Goal: Task Accomplishment & Management: Manage account settings

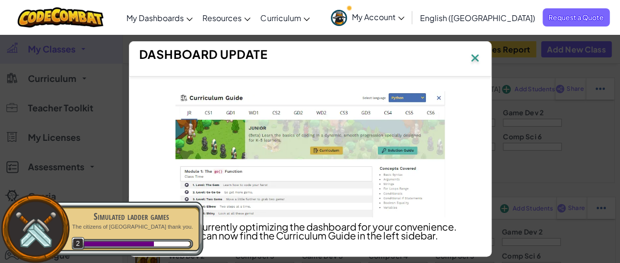
click at [480, 56] on img at bounding box center [475, 58] width 13 height 15
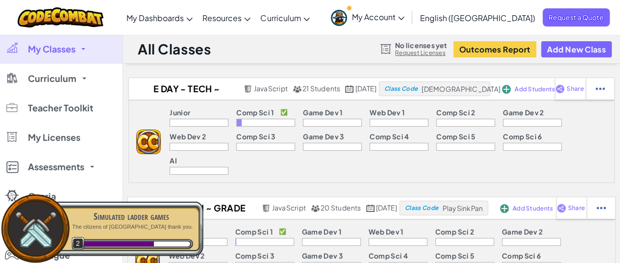
click at [74, 41] on link "My Classes" at bounding box center [61, 48] width 123 height 29
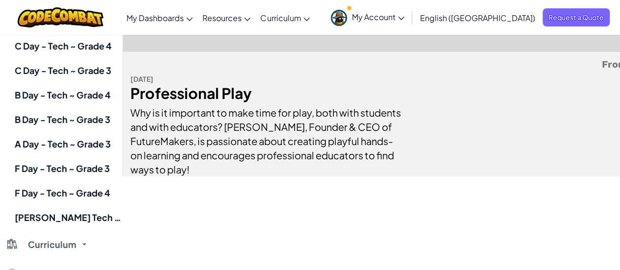
scroll to position [1226, 0]
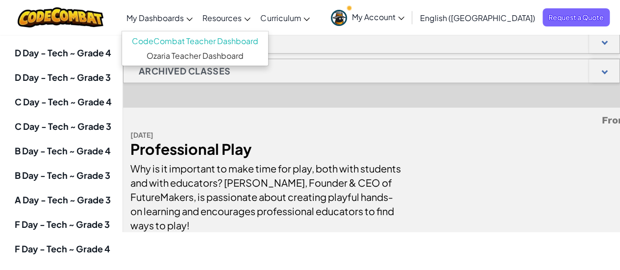
click at [184, 18] on span "My Dashboards" at bounding box center [154, 18] width 57 height 10
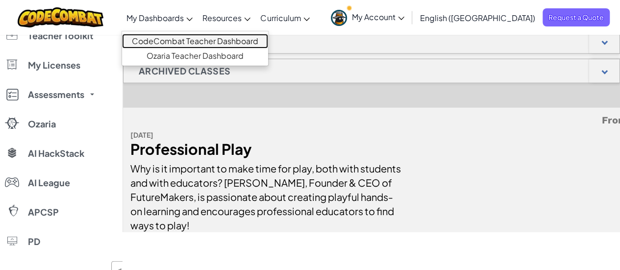
click at [199, 38] on link "CodeCombat Teacher Dashboard" at bounding box center [195, 41] width 146 height 15
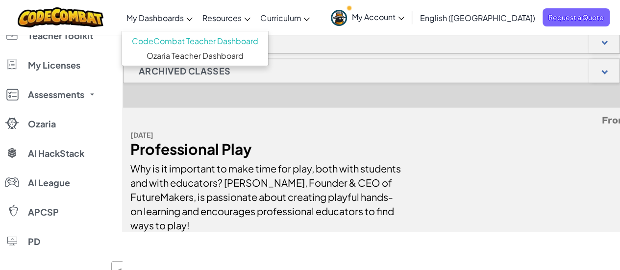
click at [404, 13] on span "My Account" at bounding box center [378, 17] width 52 height 10
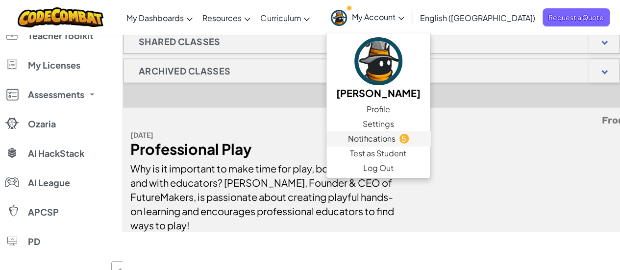
click at [396, 135] on span "Notifications" at bounding box center [372, 139] width 48 height 12
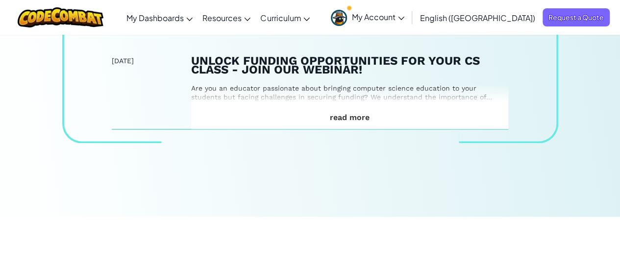
scroll to position [539, 0]
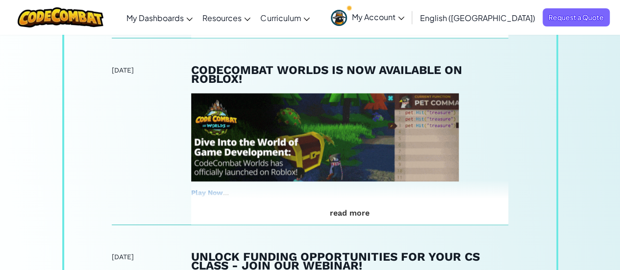
click at [409, 10] on link "My Account" at bounding box center [367, 17] width 83 height 31
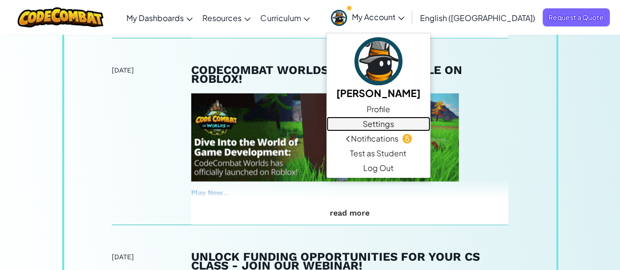
click at [430, 119] on link "Settings" at bounding box center [379, 124] width 104 height 15
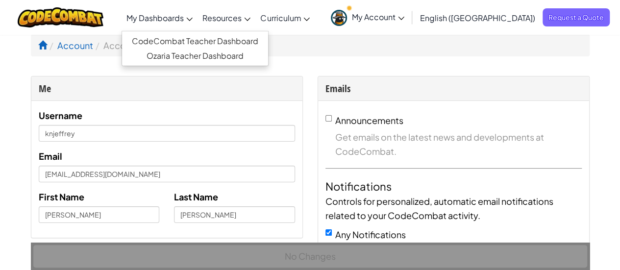
click at [184, 17] on span "My Dashboards" at bounding box center [154, 18] width 57 height 10
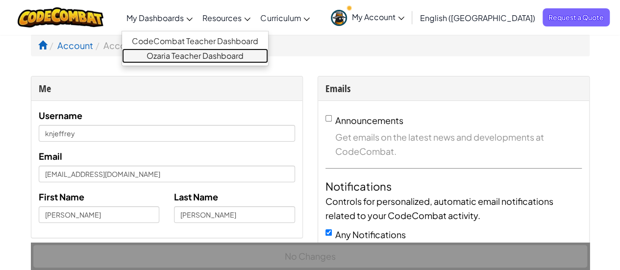
click at [213, 53] on link "Ozaria Teacher Dashboard" at bounding box center [195, 56] width 146 height 15
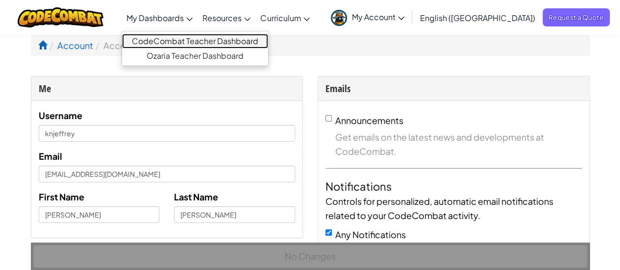
click at [211, 37] on link "CodeCombat Teacher Dashboard" at bounding box center [195, 41] width 146 height 15
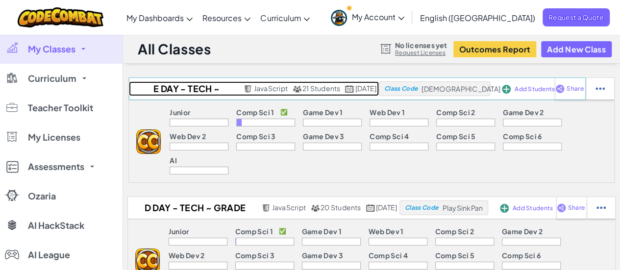
click at [156, 88] on h2 "E Day - Tech ~ Grade 3" at bounding box center [185, 88] width 112 height 15
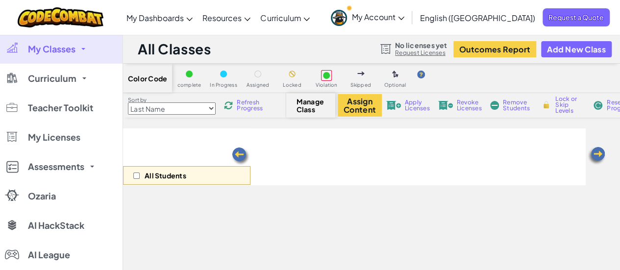
select select "560f1a9f22961295f9427742"
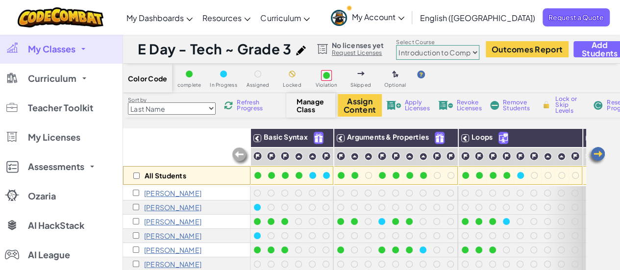
click at [308, 104] on span "Manage Class" at bounding box center [311, 106] width 29 height 16
click at [600, 155] on img at bounding box center [597, 156] width 20 height 20
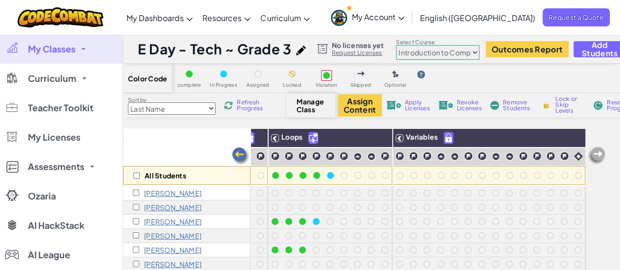
click at [600, 155] on img at bounding box center [597, 156] width 20 height 20
click at [294, 104] on div "Manage Class" at bounding box center [310, 105] width 49 height 25
click at [239, 153] on img at bounding box center [241, 157] width 20 height 20
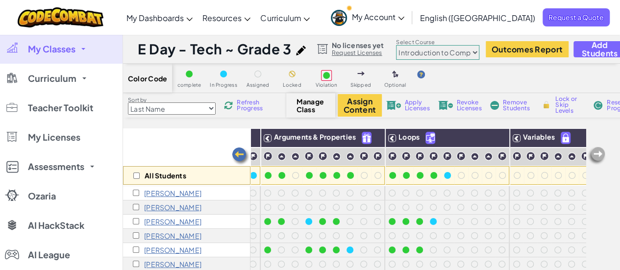
scroll to position [0, 1]
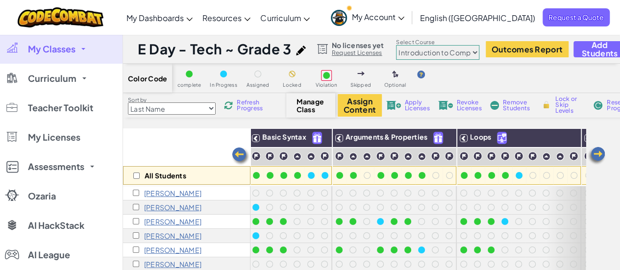
click at [239, 153] on img at bounding box center [241, 157] width 20 height 20
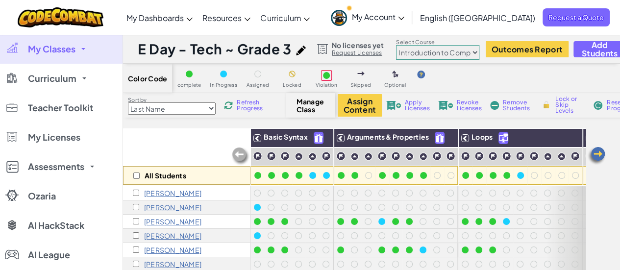
click at [303, 50] on img at bounding box center [301, 51] width 10 height 10
select select "javascript"
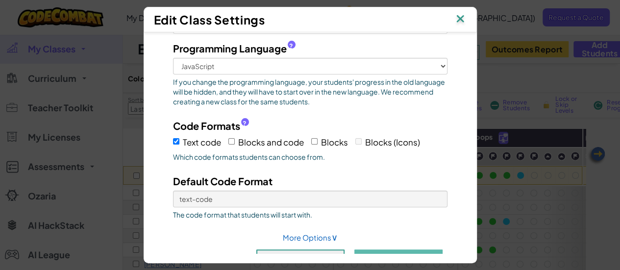
scroll to position [90, 0]
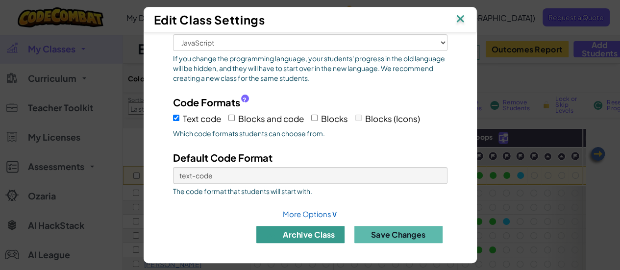
click at [304, 228] on button "archive class" at bounding box center [300, 234] width 88 height 17
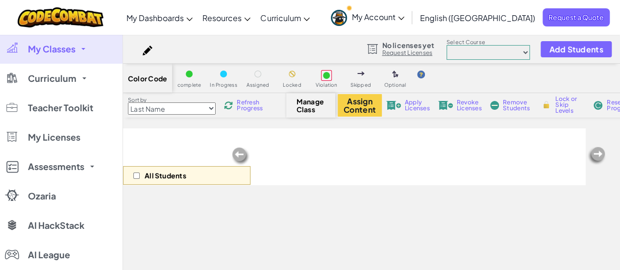
click at [80, 42] on link "My Classes" at bounding box center [61, 48] width 123 height 29
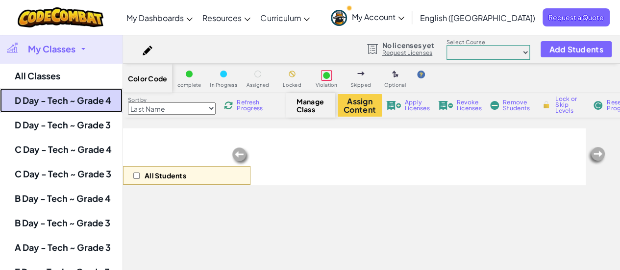
click at [73, 95] on link "D Day - Tech ~ Grade 4" at bounding box center [61, 100] width 123 height 25
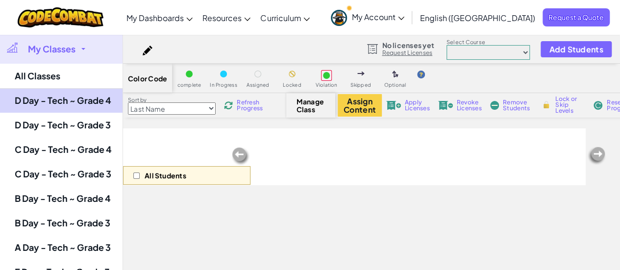
select select "560f1a9f22961295f9427742"
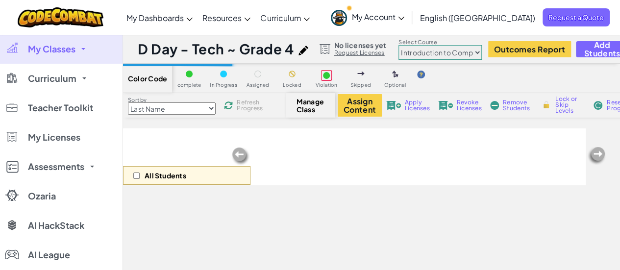
click at [304, 51] on img at bounding box center [304, 51] width 10 height 10
select select "javascript"
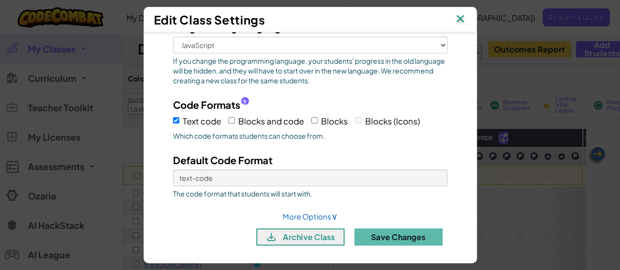
scroll to position [90, 0]
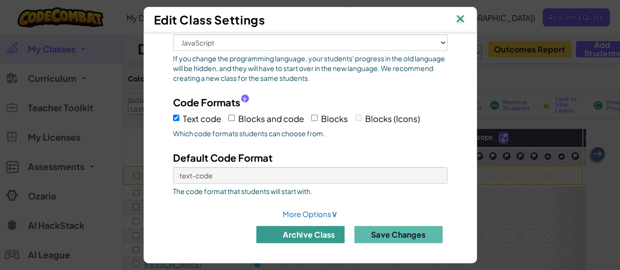
click at [324, 236] on button "archive class" at bounding box center [300, 234] width 88 height 17
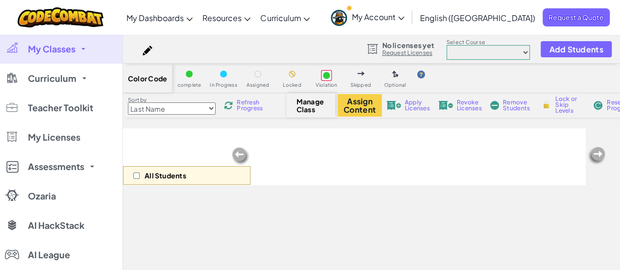
click at [84, 43] on link "My Classes" at bounding box center [61, 48] width 123 height 29
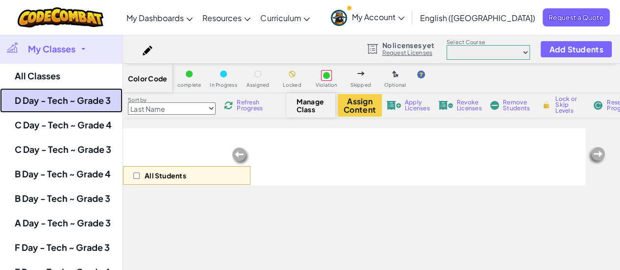
click at [80, 94] on link "D Day - Tech ~ Grade 3" at bounding box center [61, 100] width 123 height 25
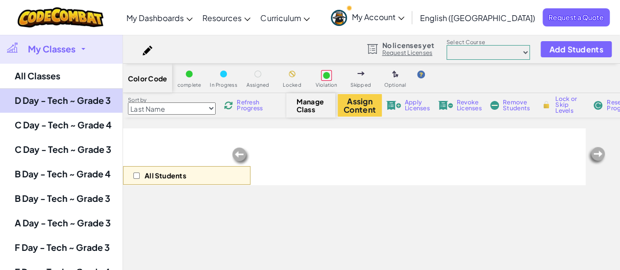
select select "560f1a9f22961295f9427742"
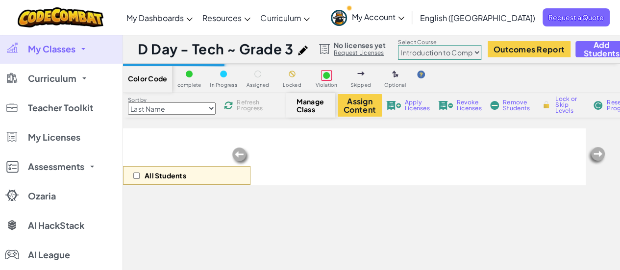
click at [301, 51] on img at bounding box center [303, 51] width 10 height 10
select select "javascript"
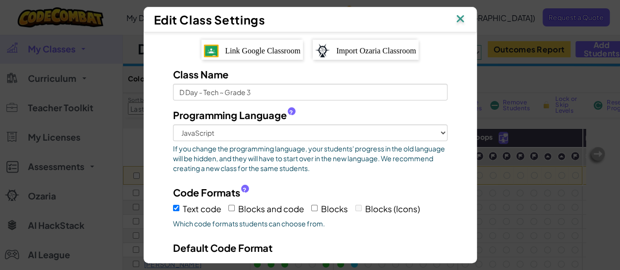
scroll to position [90, 0]
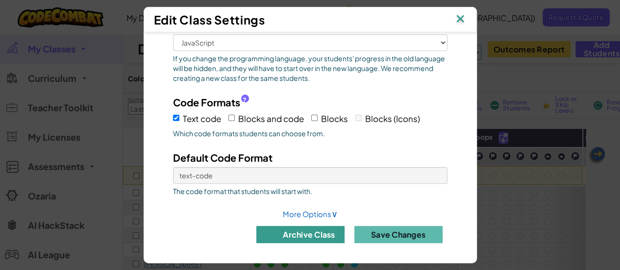
click at [317, 234] on button "archive class" at bounding box center [300, 234] width 88 height 17
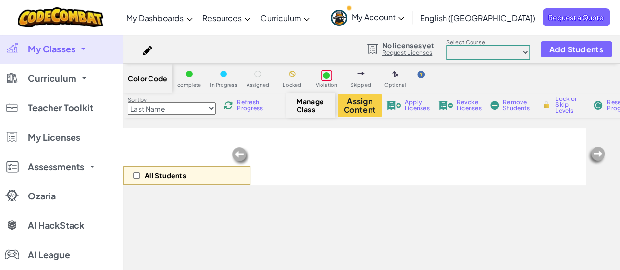
click at [97, 55] on link "My Classes" at bounding box center [61, 48] width 123 height 29
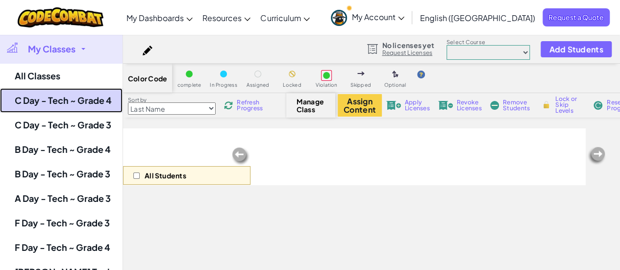
click at [89, 100] on link "C Day - Tech ~ Grade 4" at bounding box center [61, 100] width 123 height 25
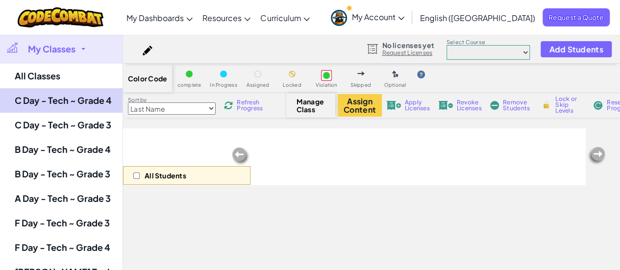
select select "560f1a9f22961295f9427742"
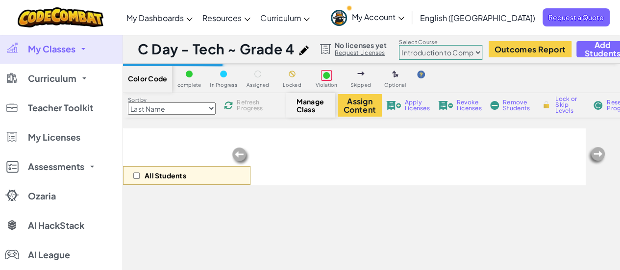
click at [300, 49] on img at bounding box center [304, 51] width 10 height 10
select select "javascript"
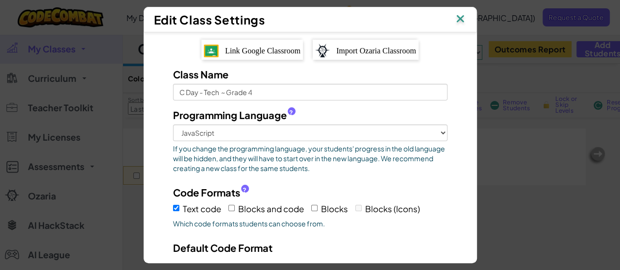
scroll to position [90, 0]
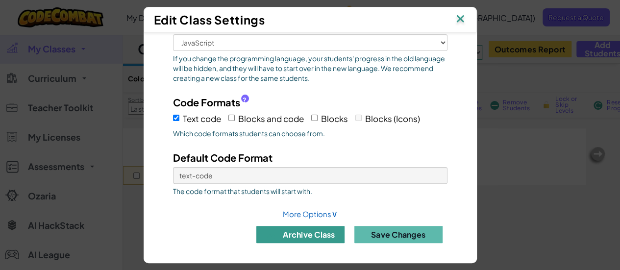
click at [328, 233] on button "archive class" at bounding box center [300, 234] width 88 height 17
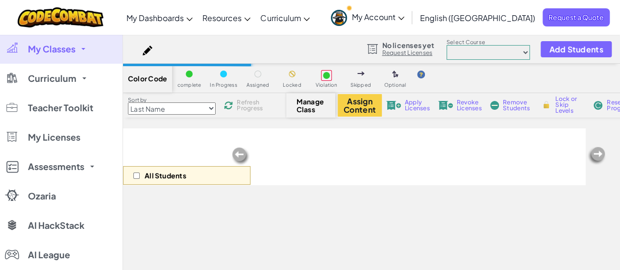
click at [81, 46] on link "My Classes" at bounding box center [61, 48] width 123 height 29
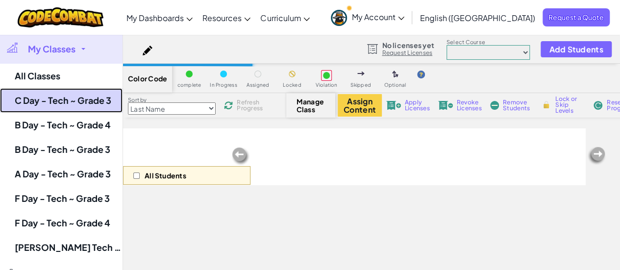
click at [81, 100] on link "C Day - Tech ~ Grade 3" at bounding box center [61, 100] width 123 height 25
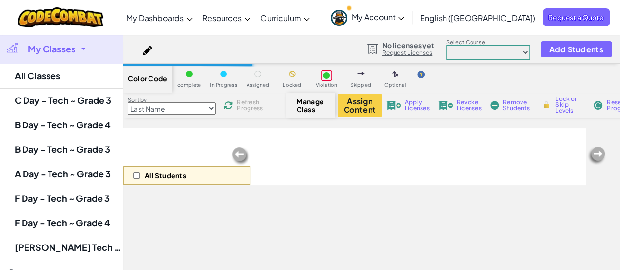
select select "560f1a9f22961295f9427742"
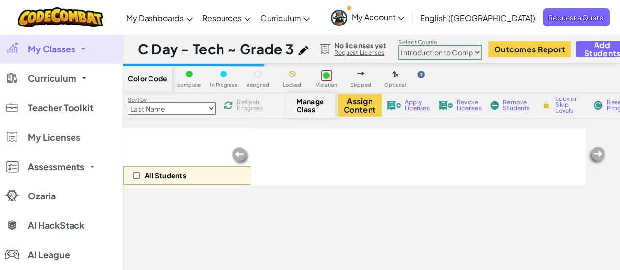
click at [305, 50] on img at bounding box center [304, 51] width 10 height 10
select select "javascript"
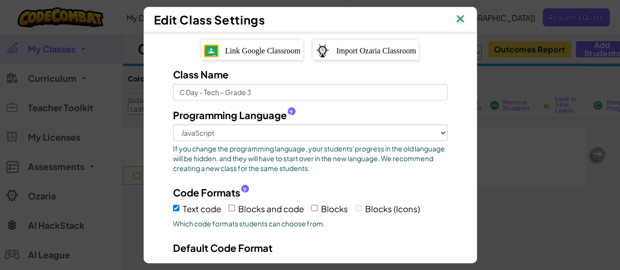
scroll to position [90, 0]
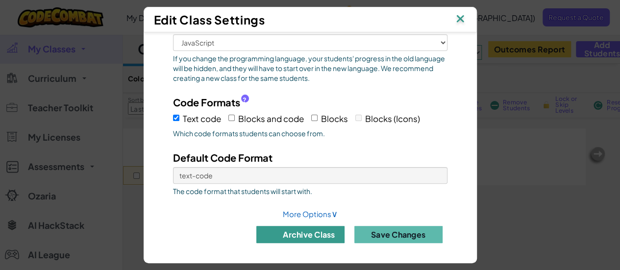
click at [328, 227] on button "archive class" at bounding box center [300, 234] width 88 height 17
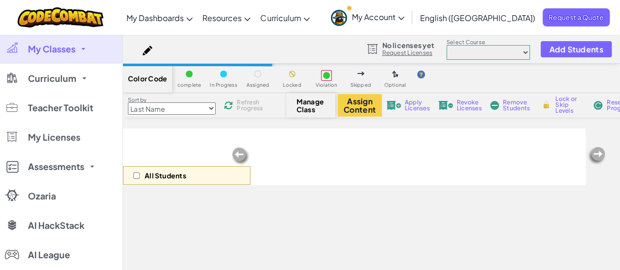
click at [69, 50] on span "My Classes" at bounding box center [52, 49] width 48 height 9
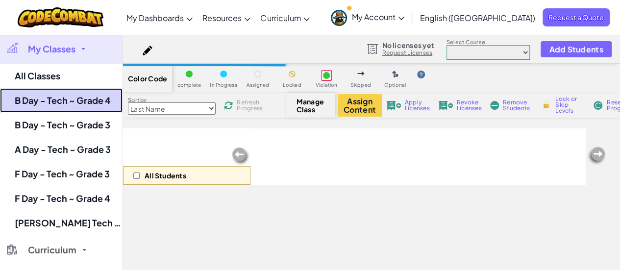
click at [107, 95] on link "B Day - Tech ~ Grade 4" at bounding box center [61, 100] width 123 height 25
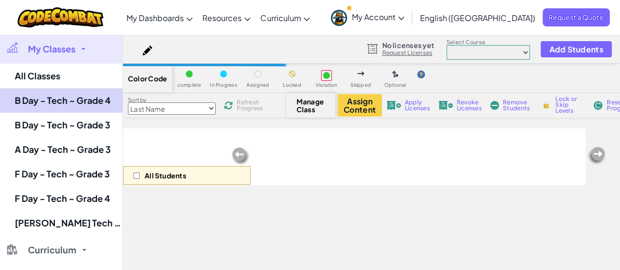
select select "560f1a9f22961295f9427742"
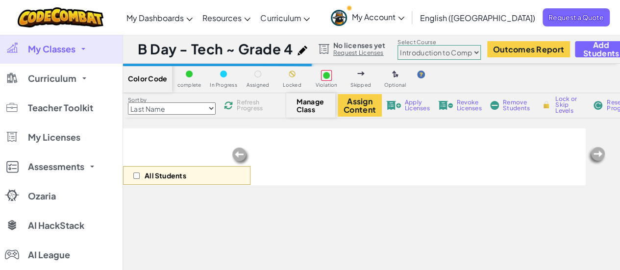
click at [301, 51] on img at bounding box center [303, 51] width 10 height 10
select select "javascript"
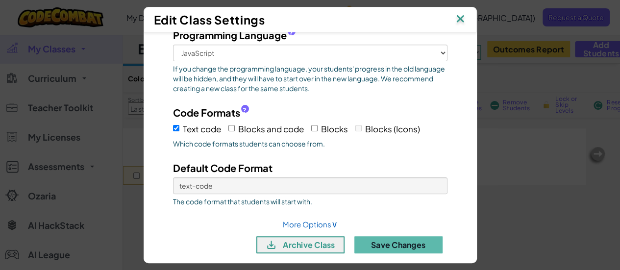
scroll to position [90, 0]
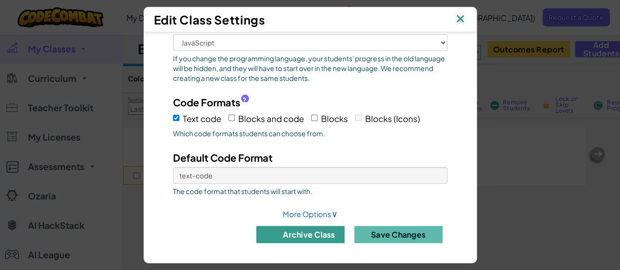
click at [336, 229] on button "archive class" at bounding box center [300, 234] width 88 height 17
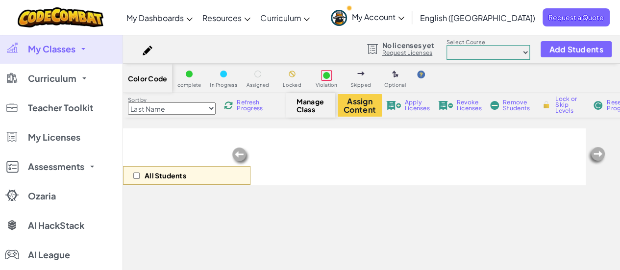
click at [79, 43] on link "My Classes" at bounding box center [61, 48] width 123 height 29
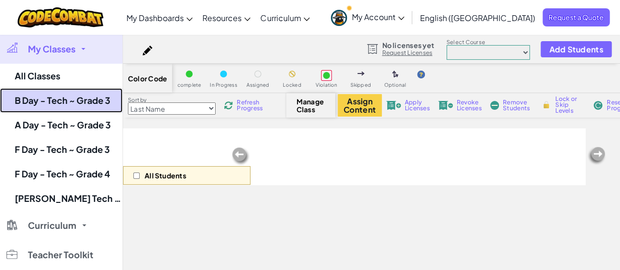
click at [82, 103] on link "B Day - Tech ~ Grade 3" at bounding box center [61, 100] width 123 height 25
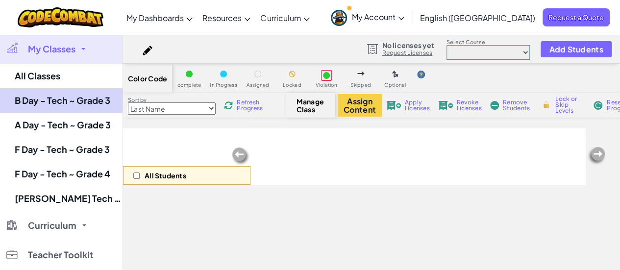
select select "560f1a9f22961295f9427742"
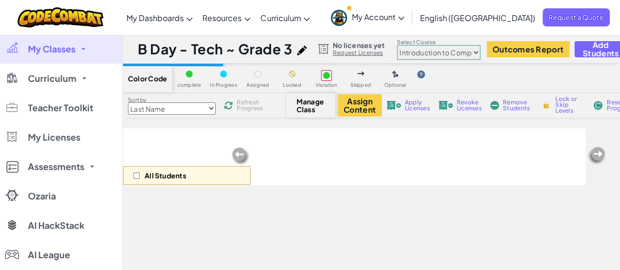
click at [298, 55] on div at bounding box center [304, 49] width 15 height 14
click at [301, 49] on img at bounding box center [302, 51] width 10 height 10
select select "javascript"
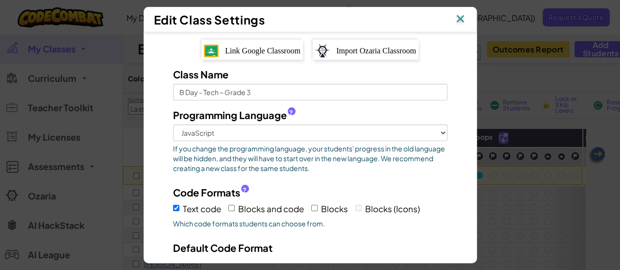
scroll to position [90, 0]
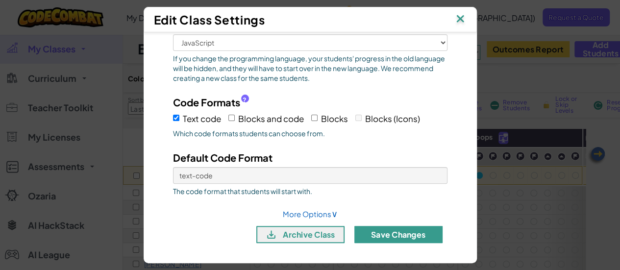
click at [393, 232] on button "Save Changes" at bounding box center [398, 234] width 88 height 17
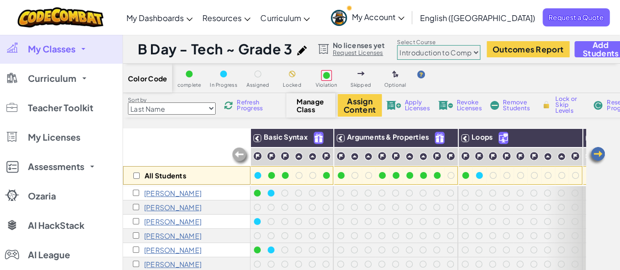
click at [85, 48] on link "My Classes" at bounding box center [61, 48] width 123 height 29
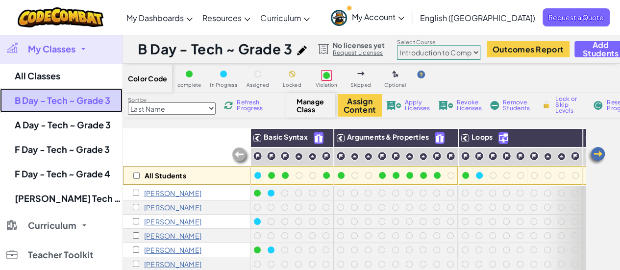
click at [87, 94] on link "B Day - Tech ~ Grade 3" at bounding box center [61, 100] width 123 height 25
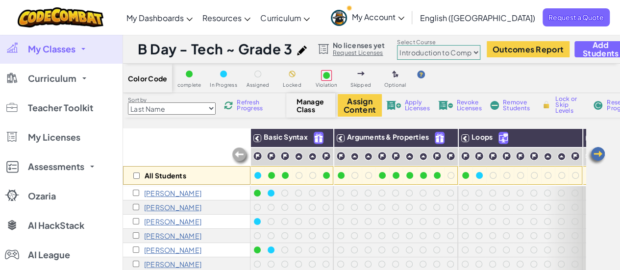
click at [306, 50] on img at bounding box center [302, 51] width 10 height 10
select select "javascript"
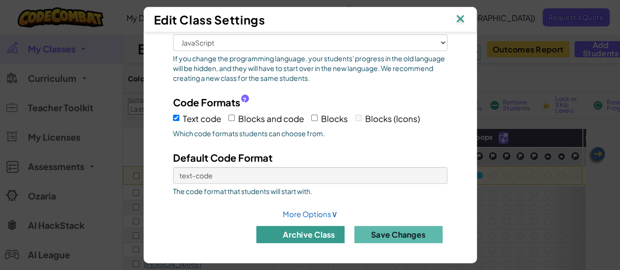
click at [286, 231] on button "archive class" at bounding box center [300, 234] width 88 height 17
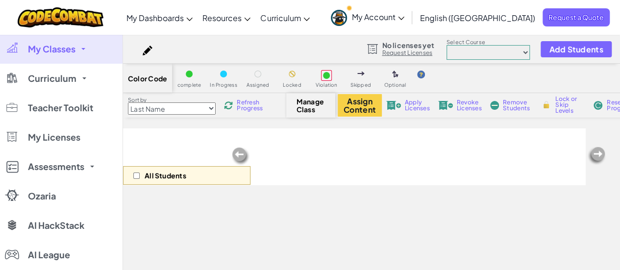
click at [89, 48] on link "My Classes" at bounding box center [61, 48] width 123 height 29
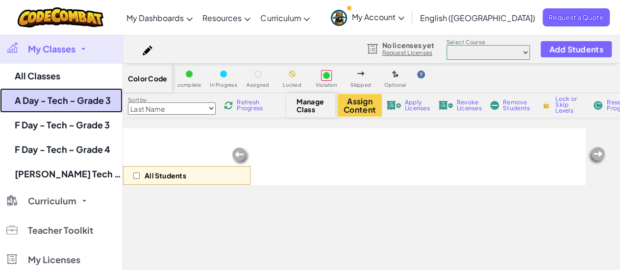
click at [93, 98] on link "A Day - Tech ~ Grade 3" at bounding box center [61, 100] width 123 height 25
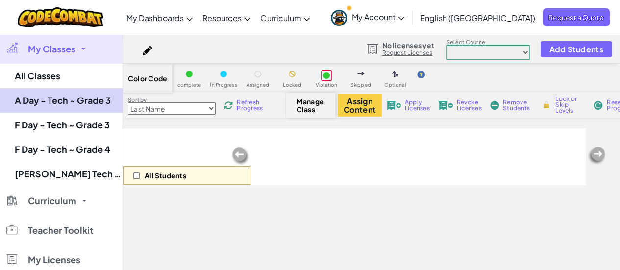
select select "560f1a9f22961295f9427742"
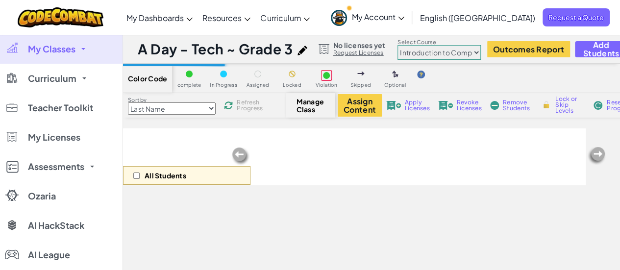
click at [305, 50] on img at bounding box center [303, 51] width 10 height 10
select select "javascript"
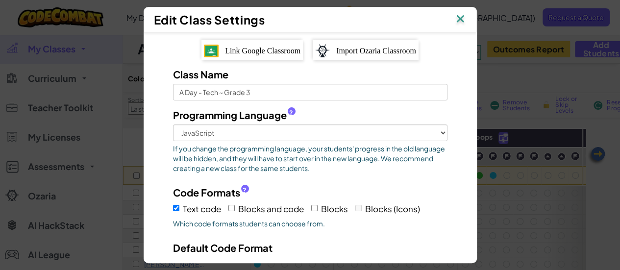
scroll to position [90, 0]
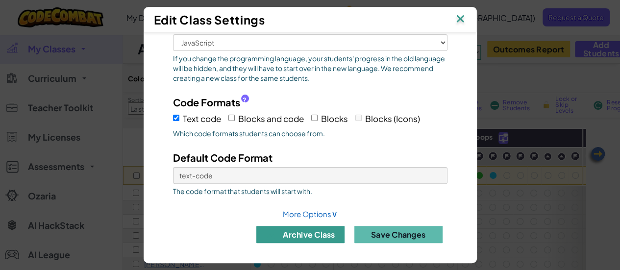
click at [318, 232] on button "archive class" at bounding box center [300, 234] width 88 height 17
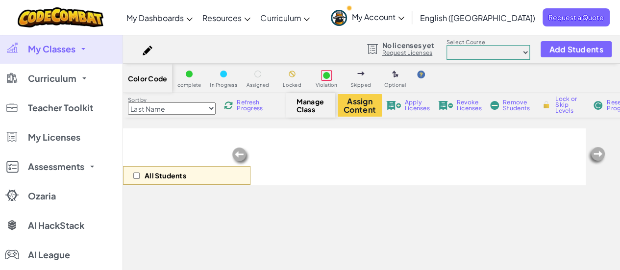
click at [82, 45] on link "My Classes" at bounding box center [61, 48] width 123 height 29
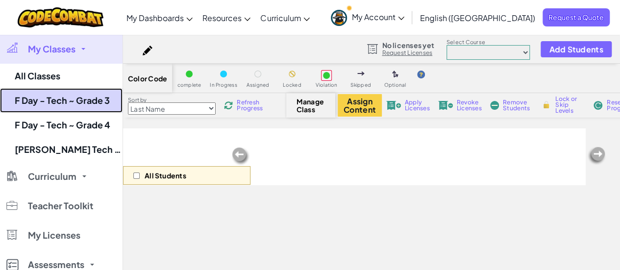
click at [71, 99] on link "F Day - Tech ~ Grade 3" at bounding box center [61, 100] width 123 height 25
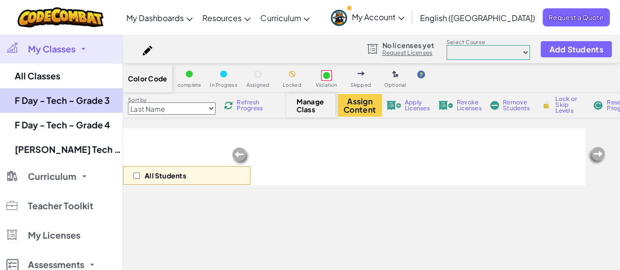
select select "560f1a9f22961295f9427742"
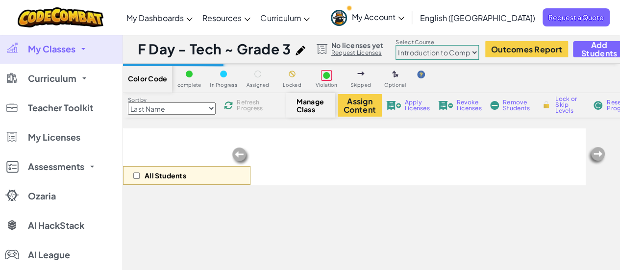
click at [296, 51] on div "F Day - Tech ~ Grade 3 JavaScript 18 Students Oct 13, 2023 in-school" at bounding box center [224, 49] width 173 height 19
click at [302, 51] on img at bounding box center [301, 51] width 10 height 10
select select "javascript"
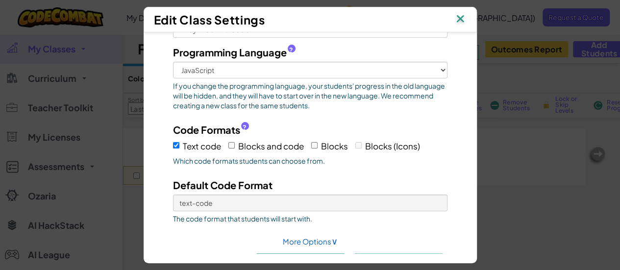
scroll to position [90, 0]
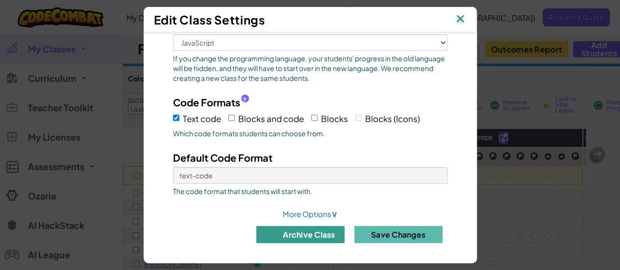
click at [317, 235] on button "archive class" at bounding box center [300, 234] width 88 height 17
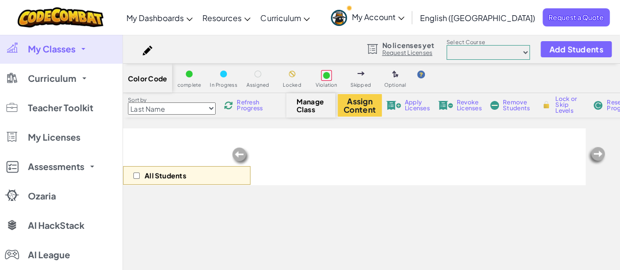
click at [79, 51] on link "My Classes" at bounding box center [61, 48] width 123 height 29
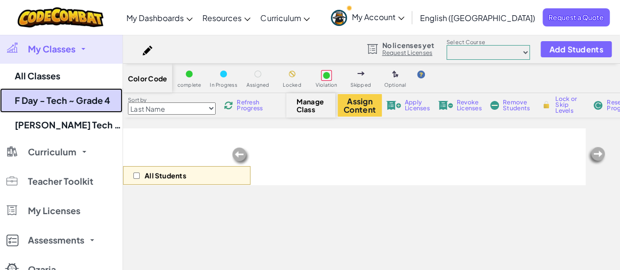
click at [90, 97] on link "F Day - Tech ~ Grade 4" at bounding box center [61, 100] width 123 height 25
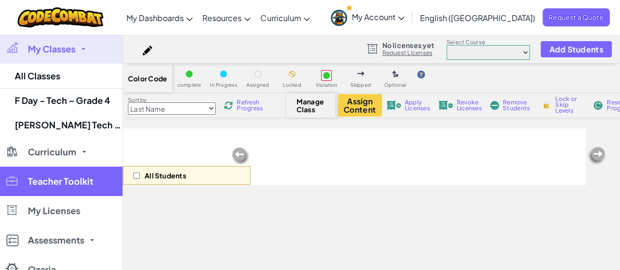
select select "560f1a9f22961295f9427742"
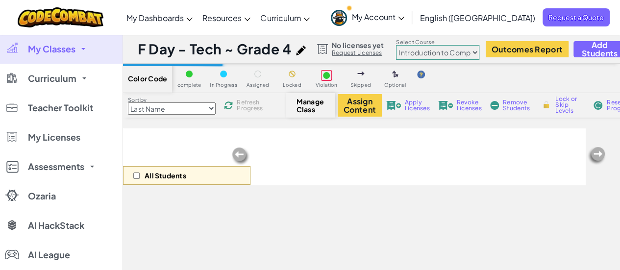
click at [304, 48] on img at bounding box center [301, 51] width 10 height 10
select select "javascript"
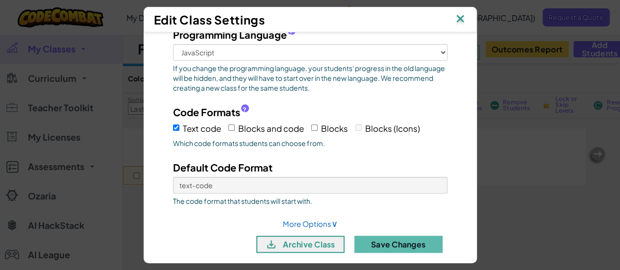
scroll to position [90, 0]
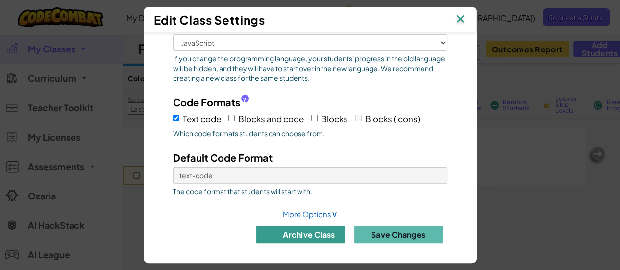
click at [302, 229] on button "archive class" at bounding box center [300, 234] width 88 height 17
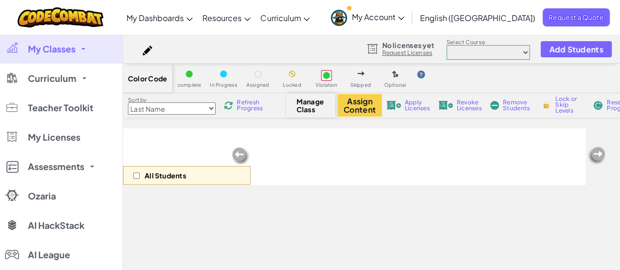
click at [75, 50] on span "My Classes" at bounding box center [52, 49] width 48 height 9
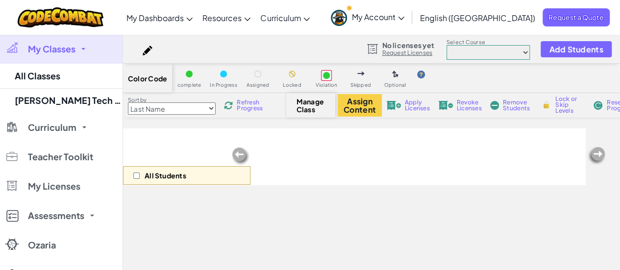
click at [47, 47] on span "My Classes" at bounding box center [52, 49] width 48 height 9
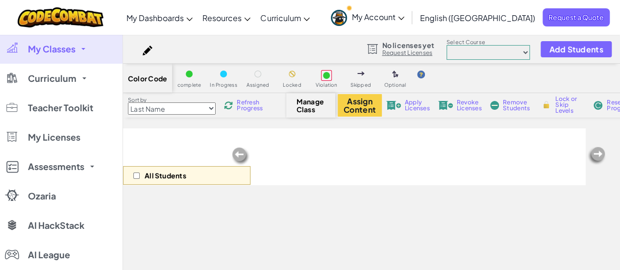
click at [47, 47] on span "My Classes" at bounding box center [52, 49] width 48 height 9
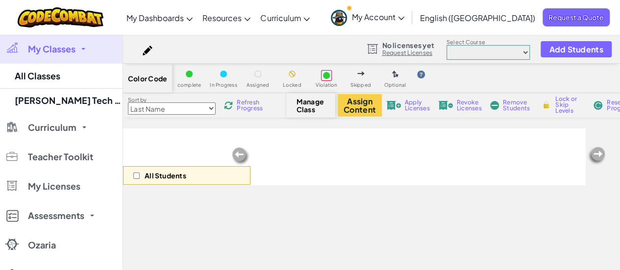
click at [148, 48] on img at bounding box center [148, 51] width 10 height 10
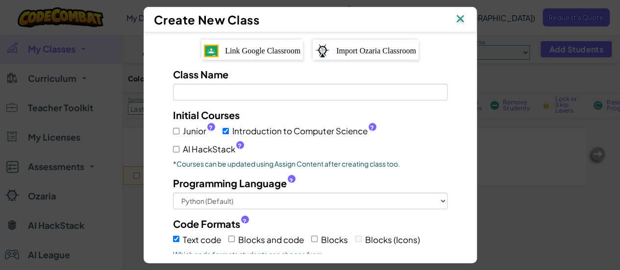
click at [246, 49] on span "Link Google Classroom" at bounding box center [263, 51] width 76 height 8
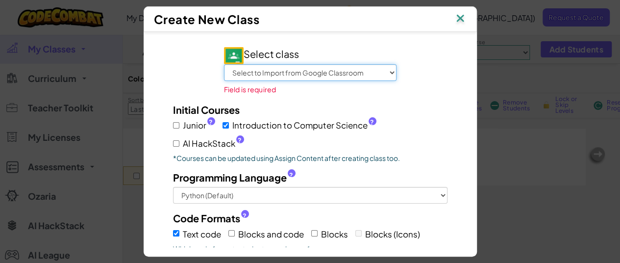
click at [352, 65] on select "Select to Import from Google Classroom D Day - STEM Class - Hoyt C Day - STEM C…" at bounding box center [310, 72] width 173 height 17
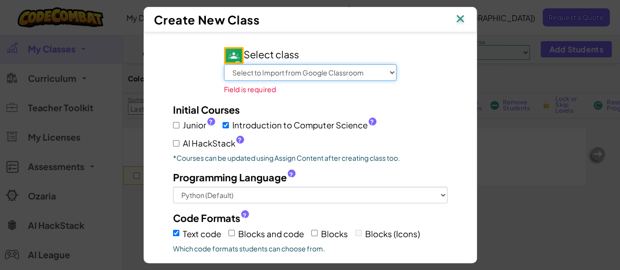
select select "801245499150"
click at [228, 64] on select "Select to Import from Google Classroom D Day - STEM Class - Hoyt C Day - STEM C…" at bounding box center [310, 72] width 173 height 17
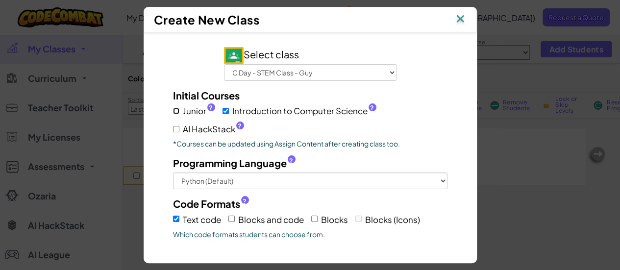
click at [173, 109] on input "Junior ?" at bounding box center [176, 111] width 6 height 6
checkbox input "true"
click at [173, 130] on input "AI HackStack ?" at bounding box center [176, 129] width 6 height 6
checkbox input "true"
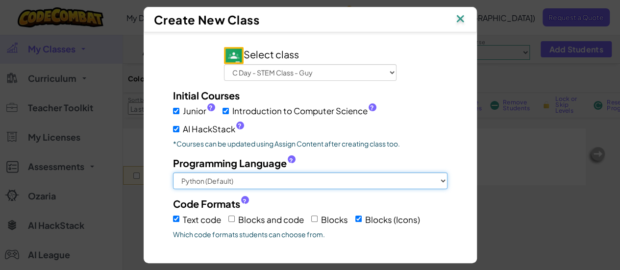
click at [276, 181] on select "Python (Default) JavaScript C++ Java (Experimental)" at bounding box center [310, 181] width 275 height 17
click at [173, 173] on select "Python (Default) JavaScript C++ Java (Experimental)" at bounding box center [310, 181] width 275 height 17
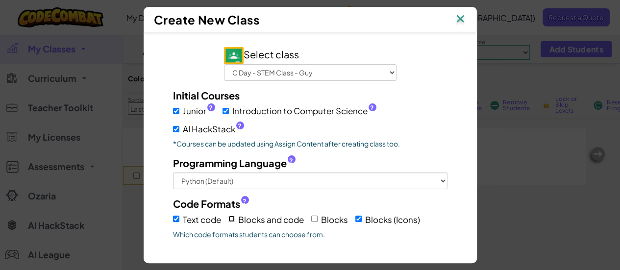
click at [228, 216] on input "Blocks and code" at bounding box center [231, 219] width 6 height 6
checkbox input "true"
click at [314, 216] on input "Blocks" at bounding box center [314, 219] width 6 height 6
checkbox input "true"
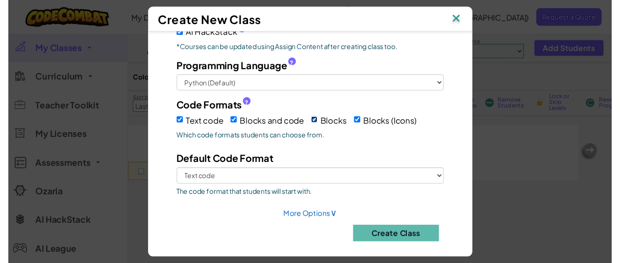
scroll to position [101, 0]
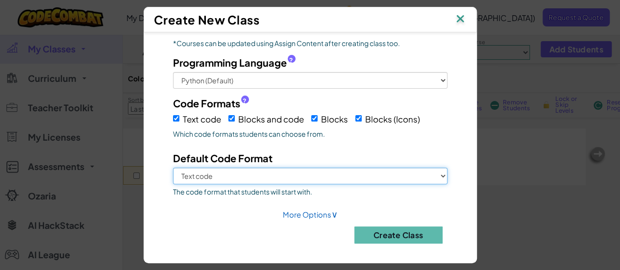
click at [269, 177] on select "Text code Blocks and code Blocks Blocks (Icons)" at bounding box center [310, 176] width 275 height 17
select select "blocks-text"
click at [173, 168] on select "Text code Blocks and code Blocks Blocks (Icons)" at bounding box center [310, 176] width 275 height 17
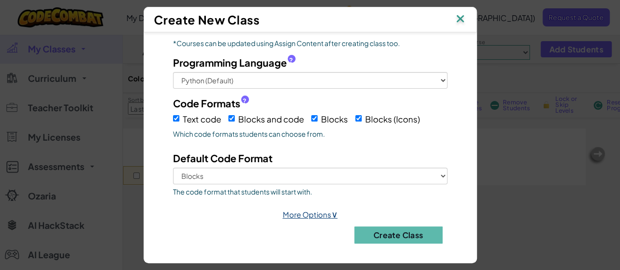
click at [331, 213] on span "∨" at bounding box center [334, 213] width 6 height 11
select select
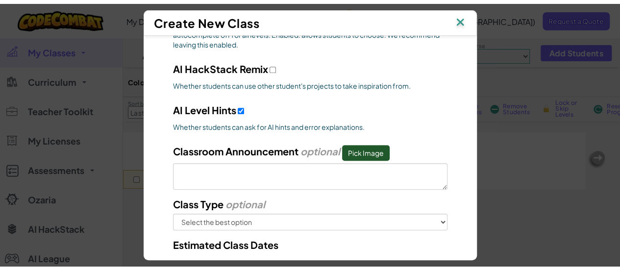
scroll to position [444, 0]
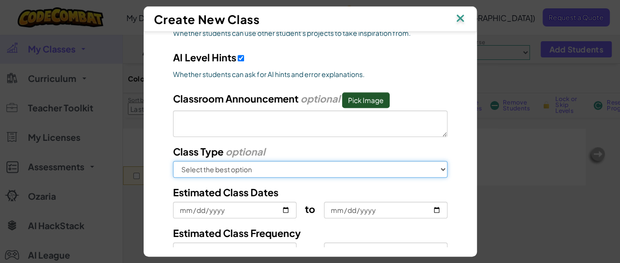
click at [339, 161] on select "Select the best option In School After School Online Camp Homeschool Other" at bounding box center [310, 169] width 275 height 17
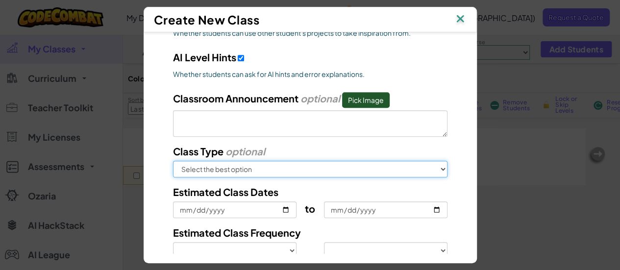
select select "in-school"
click at [173, 161] on select "Select the best option In School After School Online Camp Homeschool Other" at bounding box center [310, 169] width 275 height 17
select select
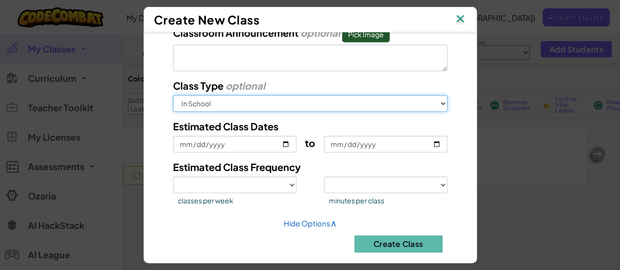
scroll to position [517, 0]
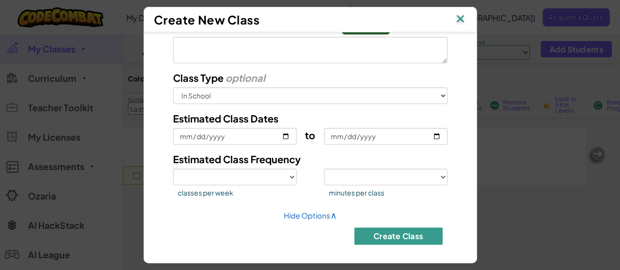
click at [392, 233] on button "Create Class" at bounding box center [398, 235] width 88 height 17
select select
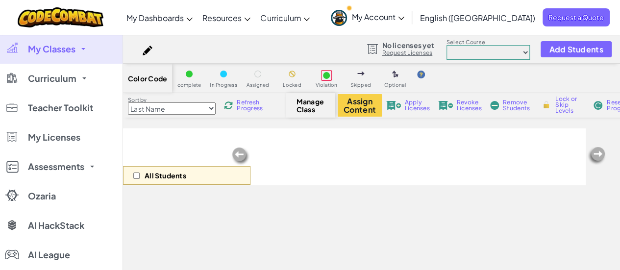
click at [76, 45] on link "My Classes" at bounding box center [61, 48] width 123 height 29
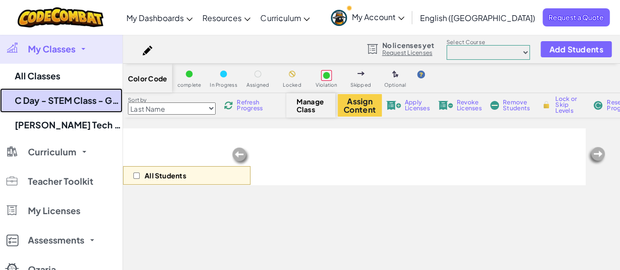
click at [65, 93] on link "C Day - STEM Class - Guy" at bounding box center [61, 100] width 123 height 25
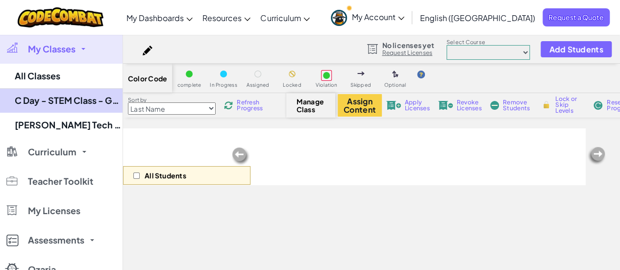
select select "560f1a9f22961295f9427742"
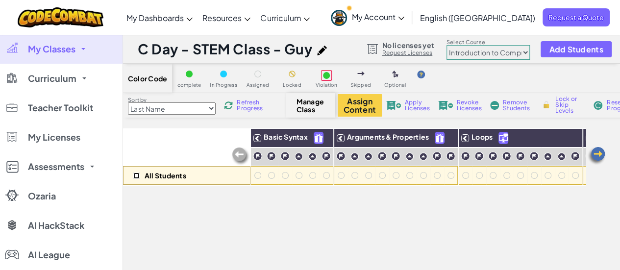
click at [137, 177] on input "checkbox" at bounding box center [136, 176] width 6 height 6
click at [135, 176] on input "checkbox" at bounding box center [136, 176] width 6 height 6
checkbox input "false"
click at [246, 107] on span "Refresh Progress" at bounding box center [252, 106] width 30 height 12
click at [76, 52] on link "My Classes" at bounding box center [61, 48] width 123 height 29
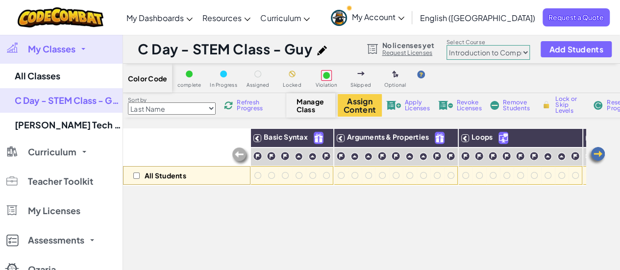
click at [514, 53] on select "Junior Introduction to Computer Science Game Development 1 Web Development 1 Co…" at bounding box center [488, 52] width 83 height 15
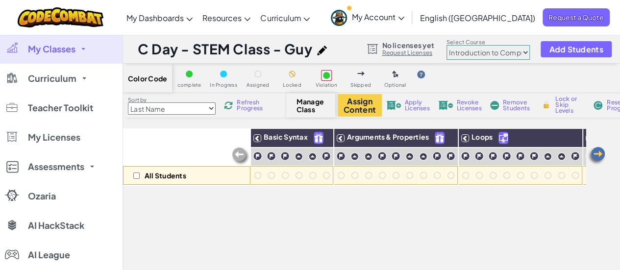
select select "5789587aad86a6efb573701e"
click at [447, 45] on select "Junior Introduction to Computer Science Game Development 1 Web Development 1 Co…" at bounding box center [488, 52] width 83 height 15
